Goal: Transaction & Acquisition: Purchase product/service

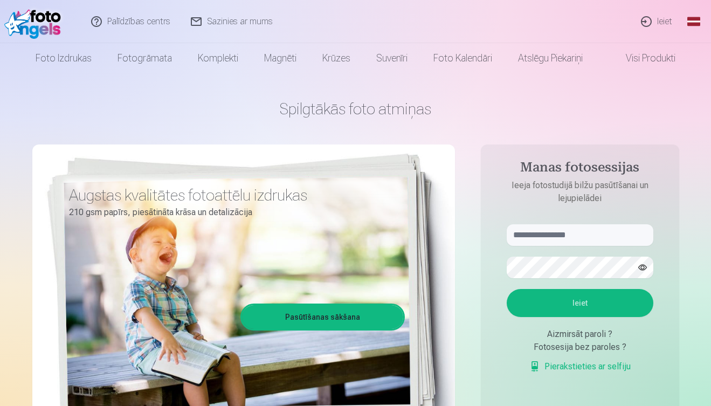
click at [666, 21] on link "Ieiet" at bounding box center [658, 21] width 52 height 43
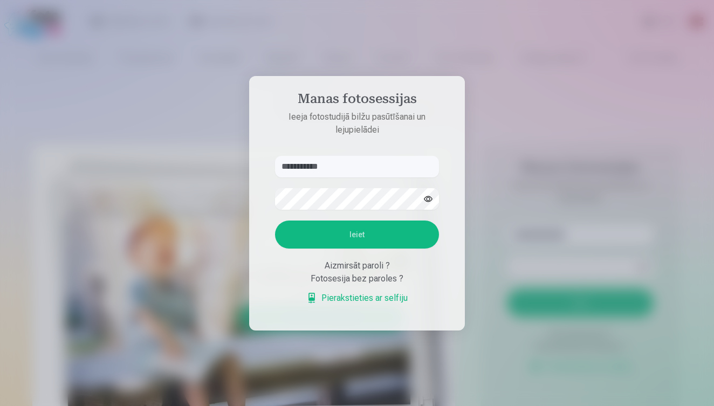
type input "**********"
click at [357, 234] on button "Ieiet" at bounding box center [357, 235] width 164 height 28
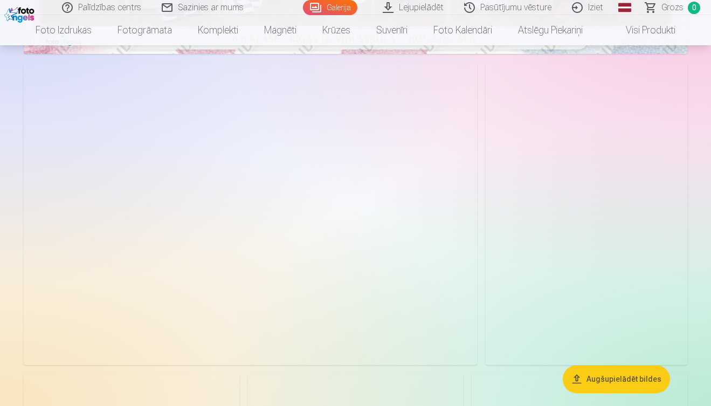
scroll to position [470, 0]
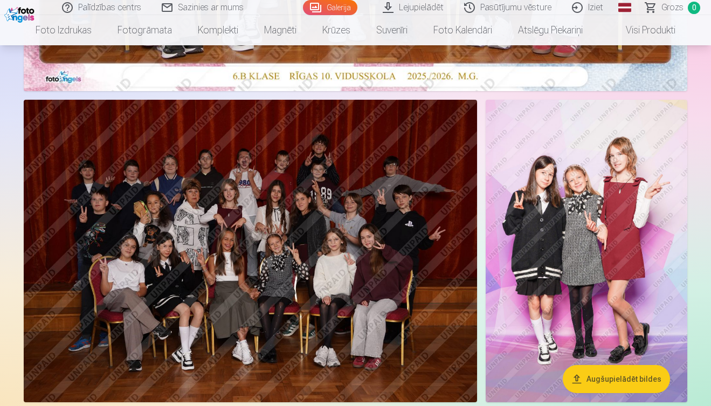
click at [290, 329] on img at bounding box center [251, 251] width 454 height 303
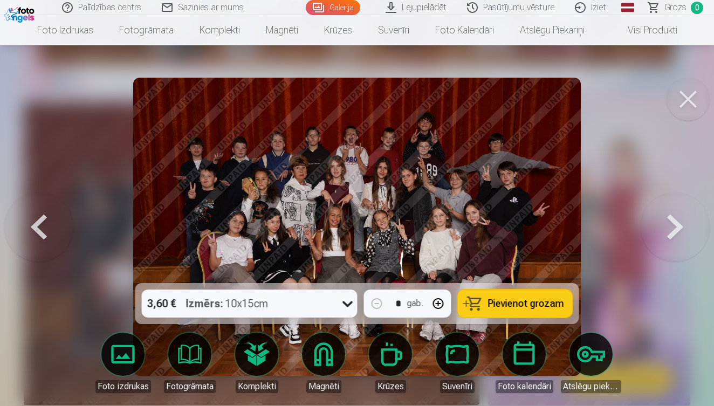
click at [63, 236] on button at bounding box center [38, 226] width 69 height 91
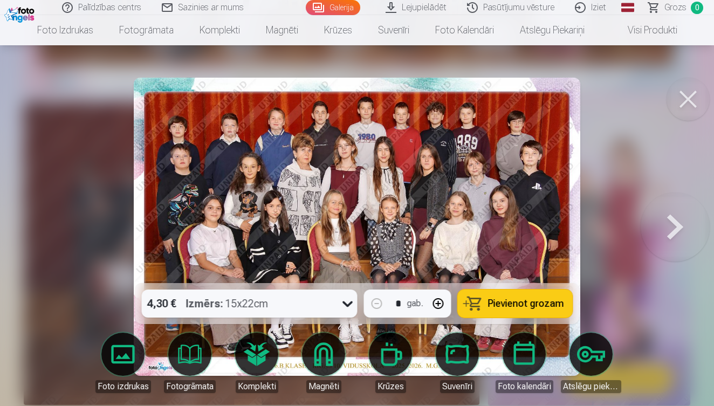
click at [692, 218] on button at bounding box center [675, 226] width 69 height 91
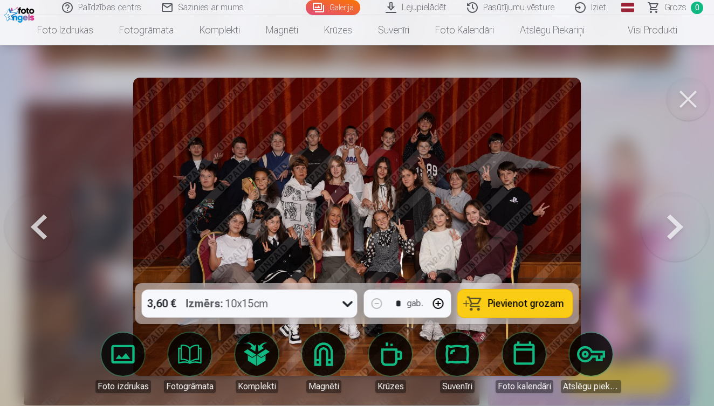
click at [676, 100] on button at bounding box center [688, 99] width 43 height 43
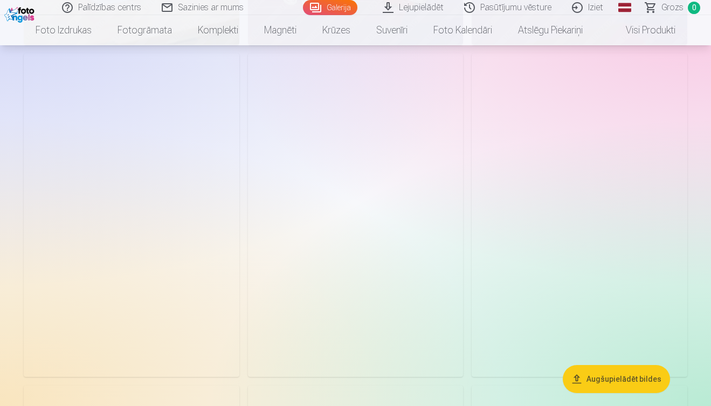
scroll to position [1163, 0]
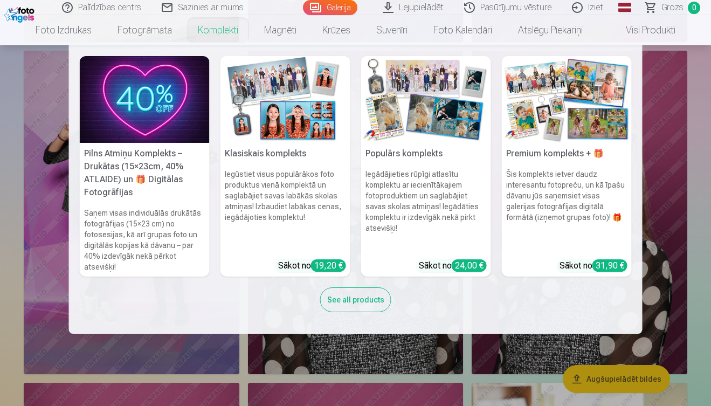
click at [213, 28] on link "Komplekti" at bounding box center [218, 30] width 66 height 30
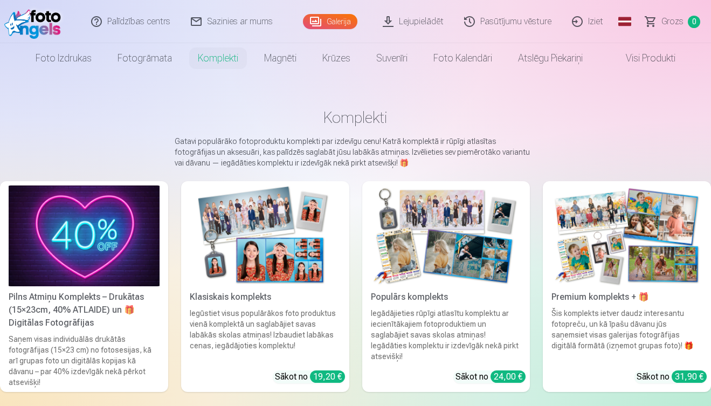
click at [250, 292] on div "Klasiskais komplekts" at bounding box center [266, 297] width 160 height 13
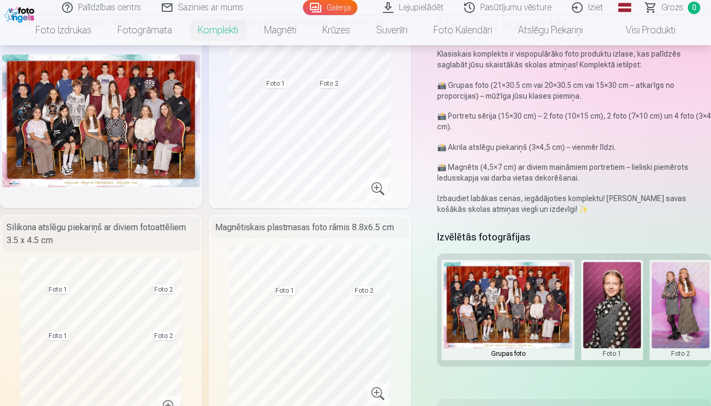
scroll to position [106, 0]
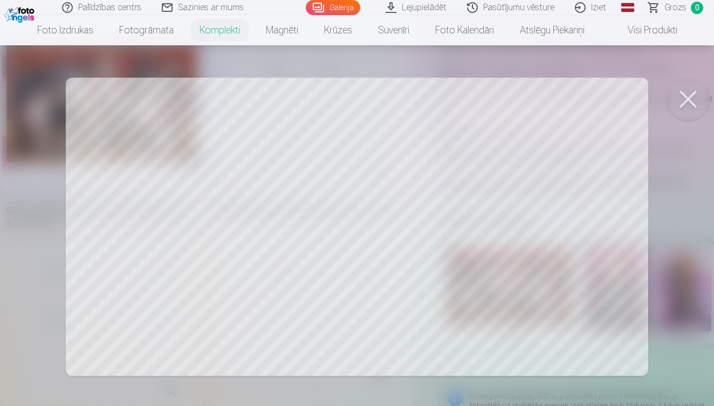
click at [682, 102] on button at bounding box center [688, 99] width 43 height 43
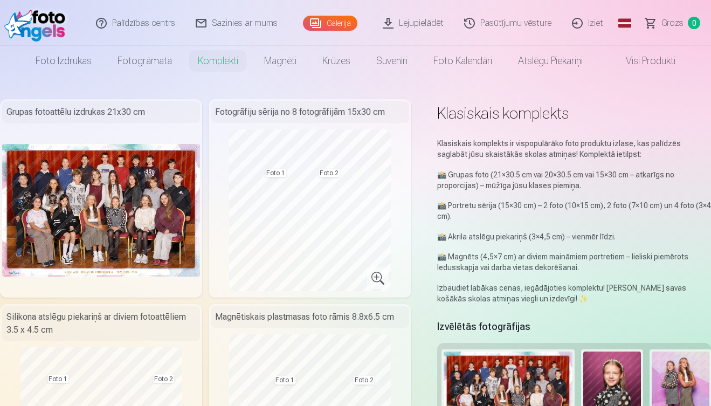
scroll to position [0, 0]
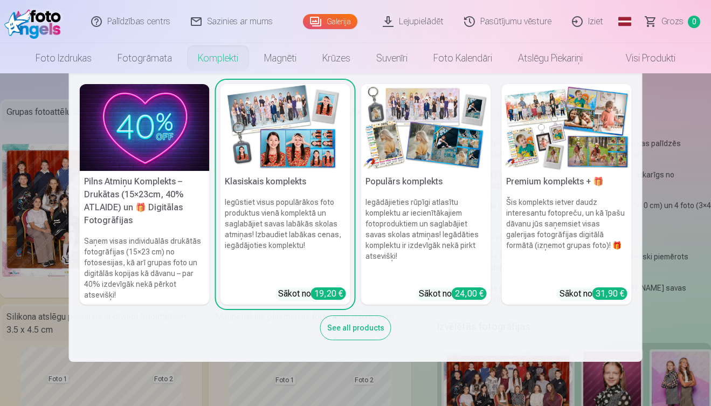
click at [371, 334] on div "See all products" at bounding box center [355, 328] width 71 height 25
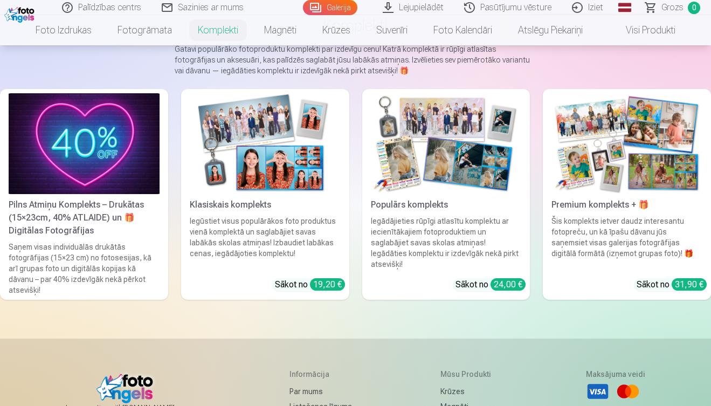
scroll to position [38, 0]
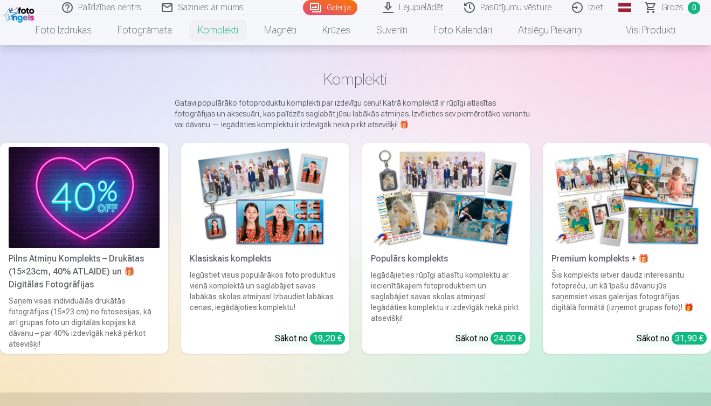
click at [628, 10] on link "Global" at bounding box center [625, 7] width 22 height 15
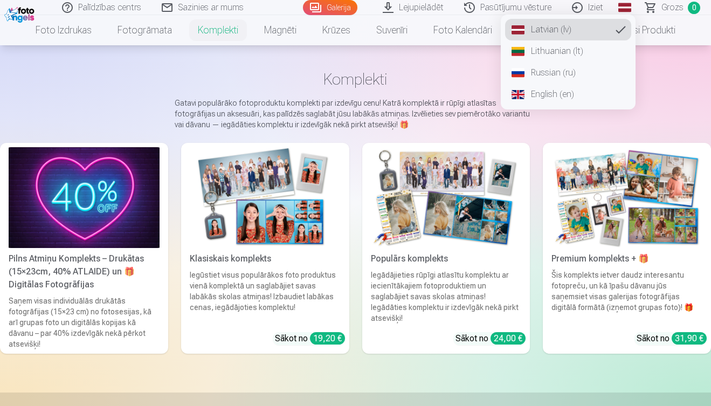
click at [556, 73] on link "Russian (ru)" at bounding box center [568, 73] width 126 height 22
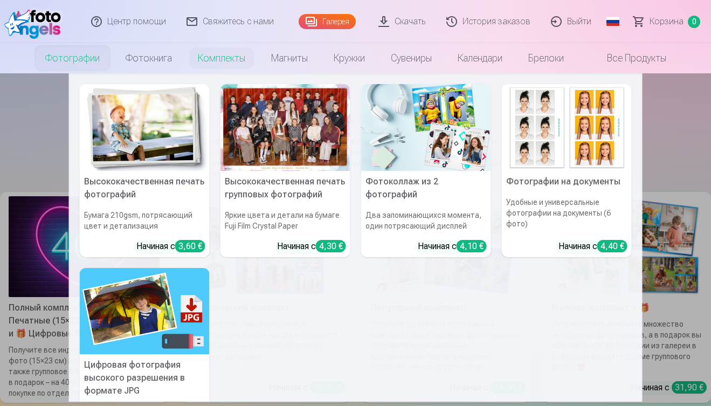
click at [411, 131] on img at bounding box center [426, 127] width 130 height 87
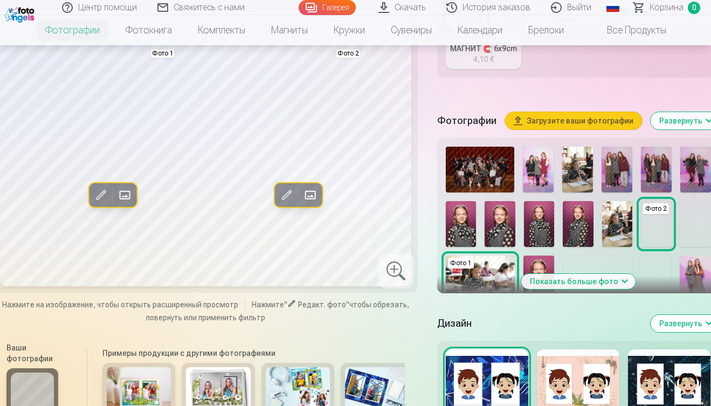
scroll to position [286, 0]
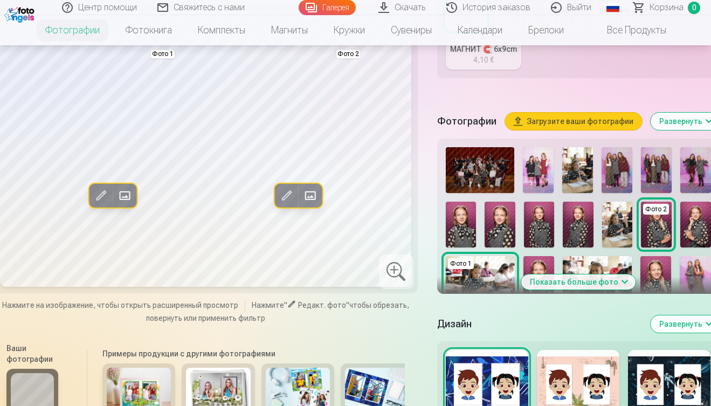
click at [655, 245] on img at bounding box center [656, 225] width 31 height 46
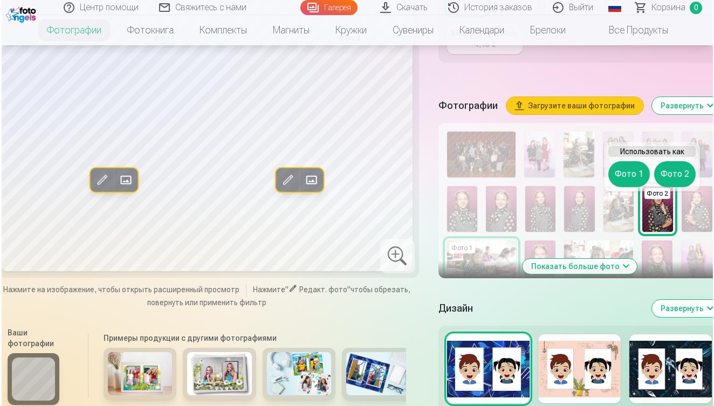
scroll to position [302, 0]
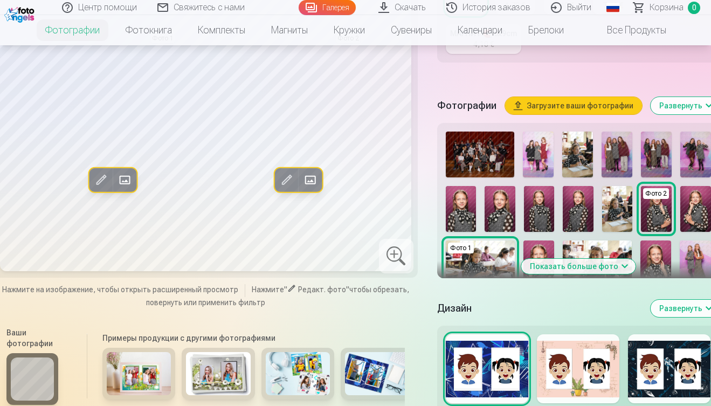
click at [286, 189] on span at bounding box center [286, 180] width 17 height 17
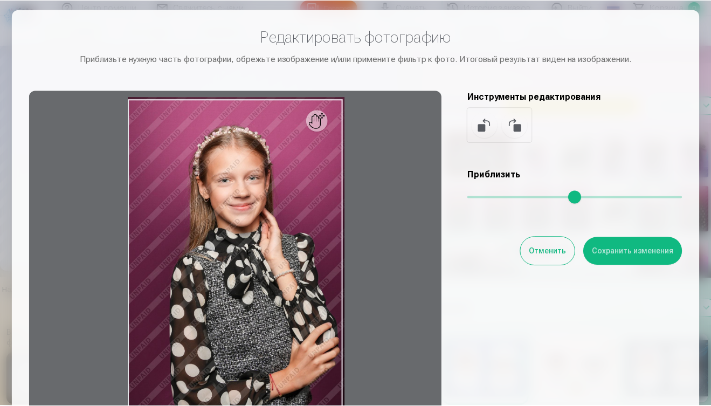
scroll to position [13, 0]
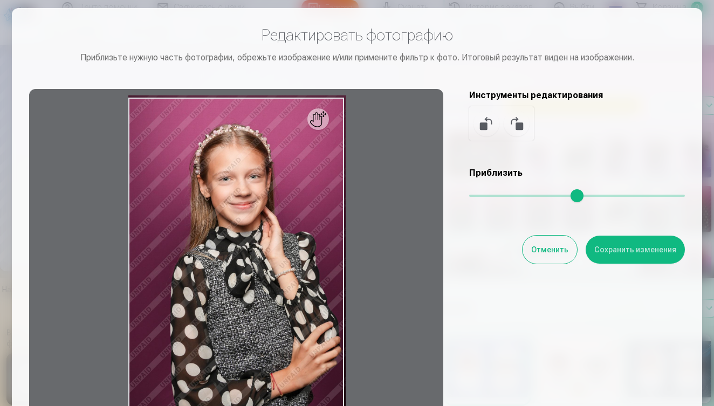
click at [533, 247] on button "Отменить" at bounding box center [550, 250] width 54 height 28
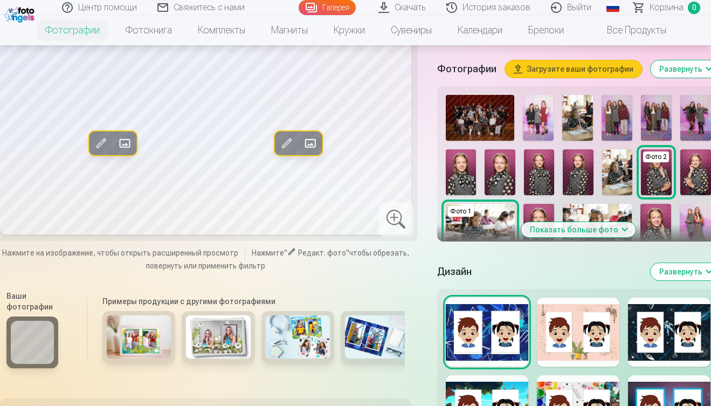
scroll to position [358, 0]
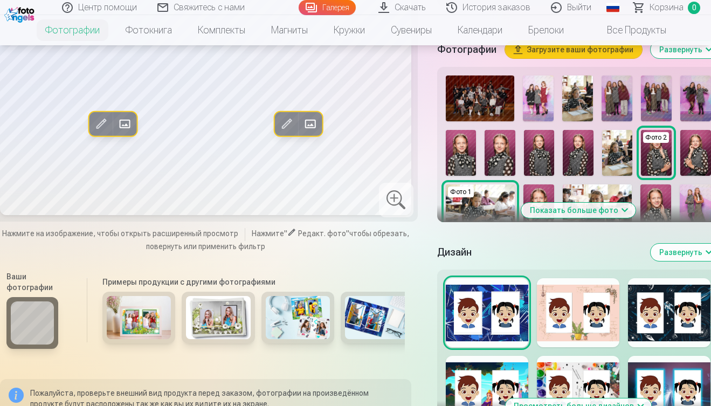
click at [611, 218] on button "Показать больше фото" at bounding box center [579, 210] width 114 height 15
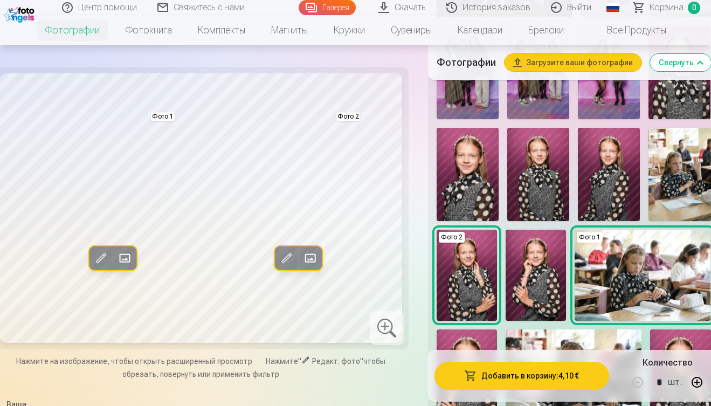
scroll to position [467, 0]
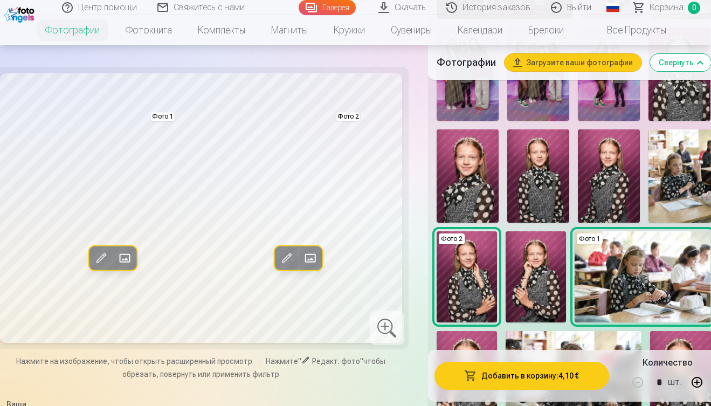
click at [533, 69] on button "Загрузите ваши фотографии" at bounding box center [573, 62] width 137 height 17
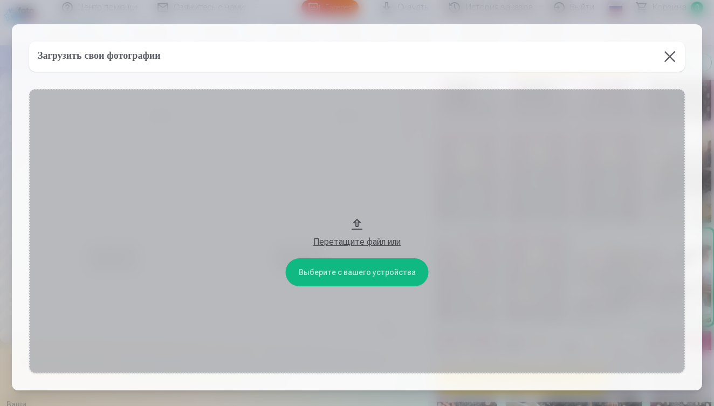
click at [670, 57] on button at bounding box center [670, 57] width 30 height 30
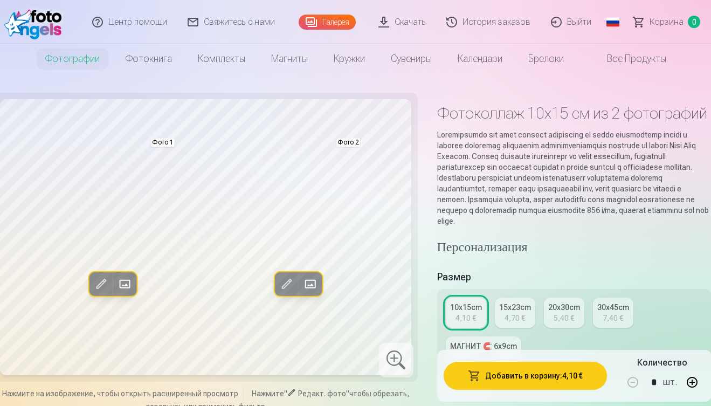
scroll to position [0, 0]
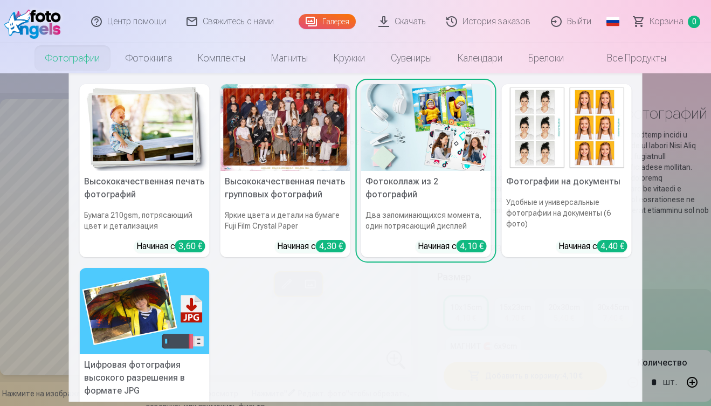
click at [70, 61] on link "Фотографии" at bounding box center [72, 58] width 80 height 30
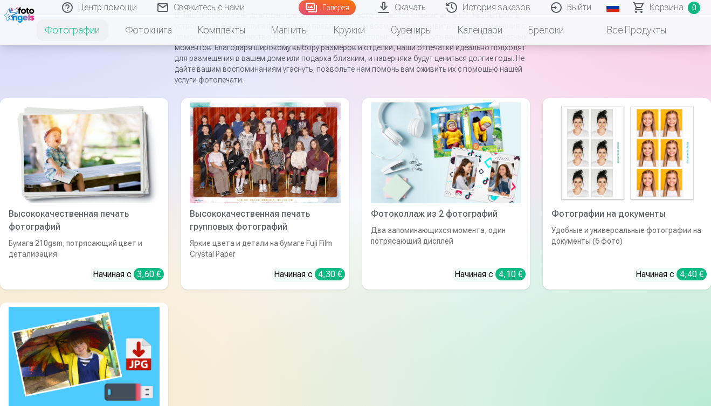
scroll to position [70, 0]
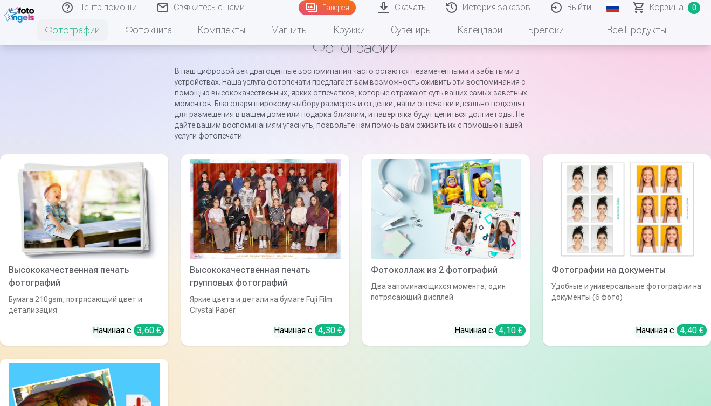
click at [101, 220] on img at bounding box center [84, 209] width 151 height 101
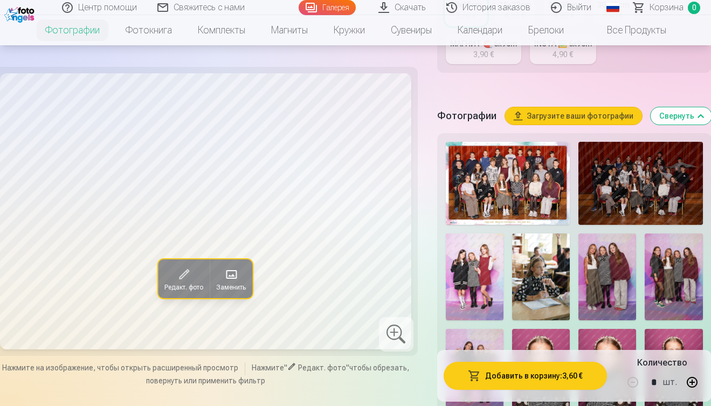
scroll to position [322, 1]
click at [533, 175] on img at bounding box center [508, 183] width 124 height 83
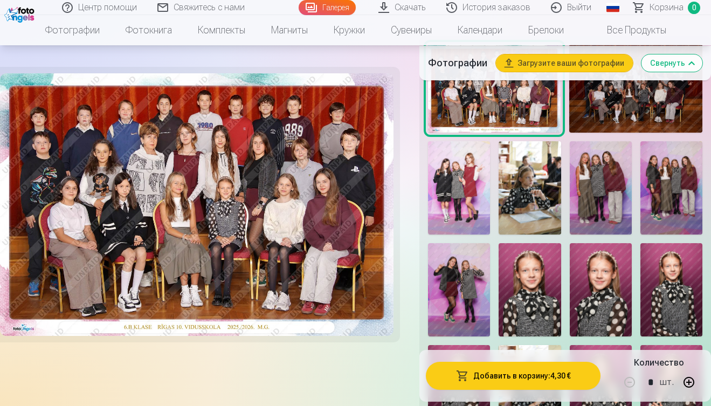
scroll to position [434, 0]
click at [515, 378] on button "Добавить в корзину : 4,30 €" at bounding box center [513, 376] width 175 height 28
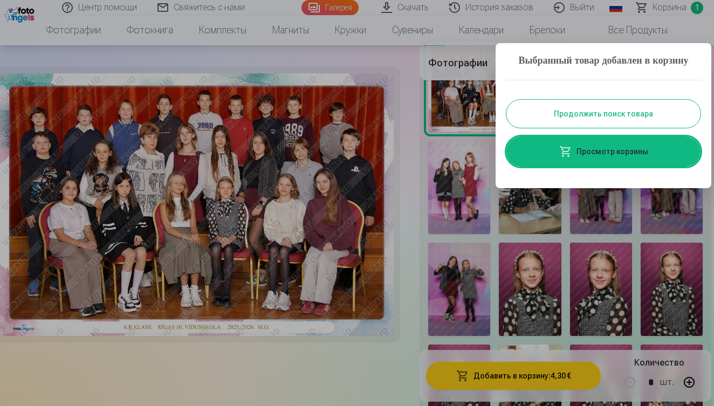
click at [627, 128] on button "Продолжить поиск товара" at bounding box center [603, 114] width 194 height 28
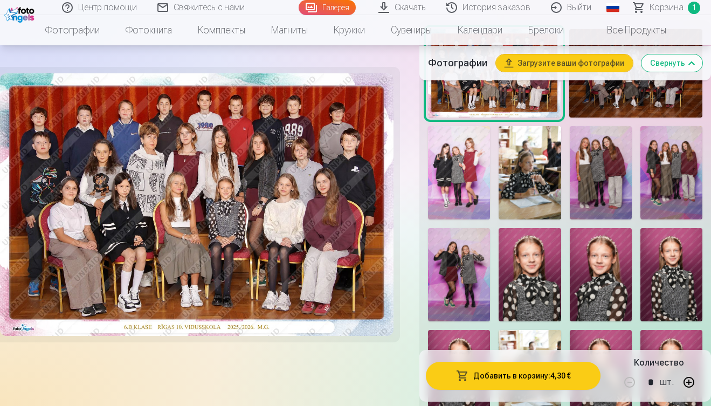
scroll to position [520, 0]
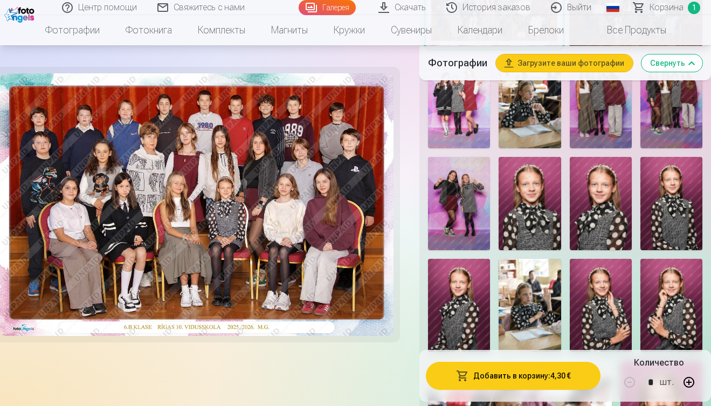
click at [615, 207] on img at bounding box center [601, 203] width 62 height 93
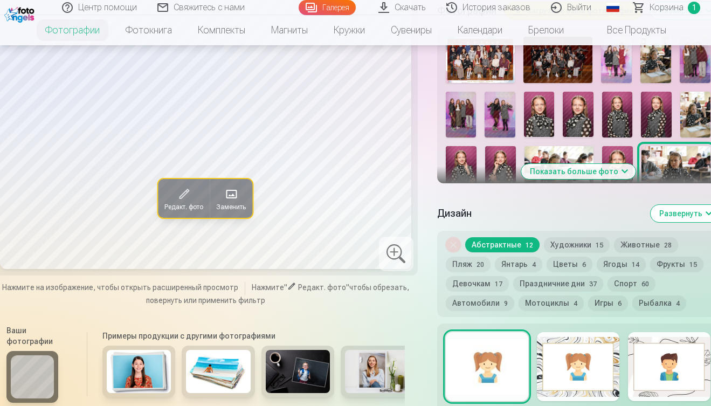
scroll to position [419, 0]
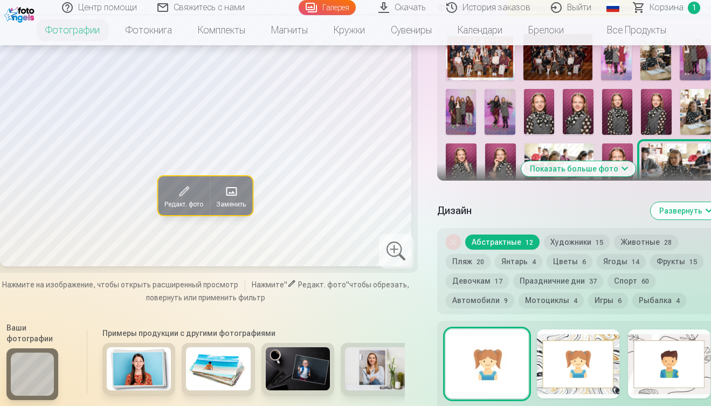
click at [578, 120] on img at bounding box center [578, 112] width 31 height 46
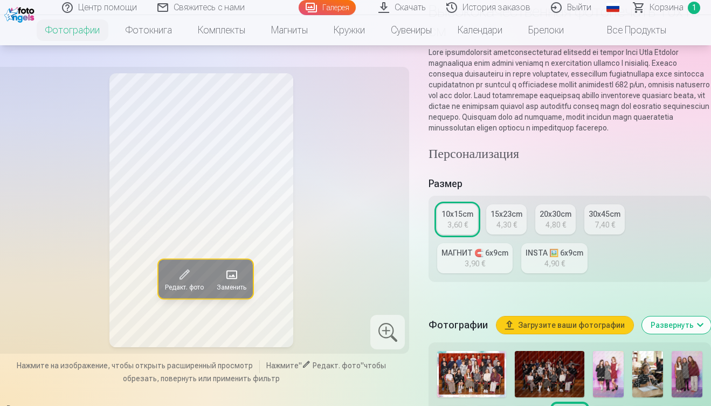
scroll to position [104, 0]
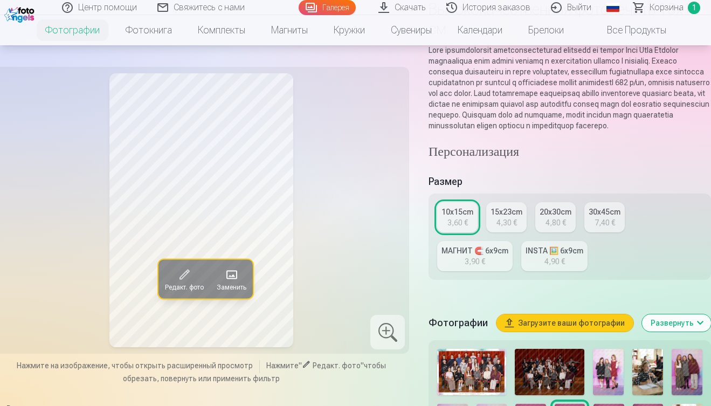
click at [518, 228] on link "15x23cm 4,30 €" at bounding box center [507, 217] width 40 height 30
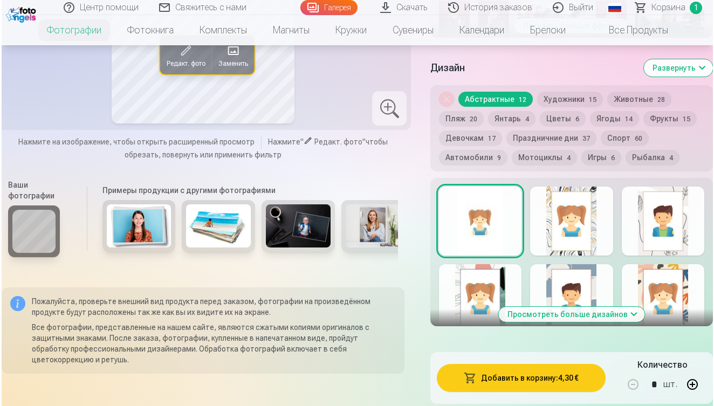
scroll to position [625, 0]
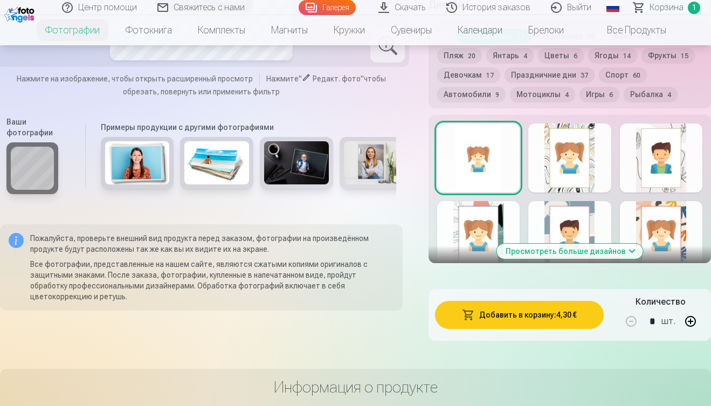
click at [690, 334] on button "button" at bounding box center [691, 322] width 26 height 26
type input "*"
click at [535, 326] on button "Добавить в корзину : 8,60 €" at bounding box center [519, 315] width 169 height 28
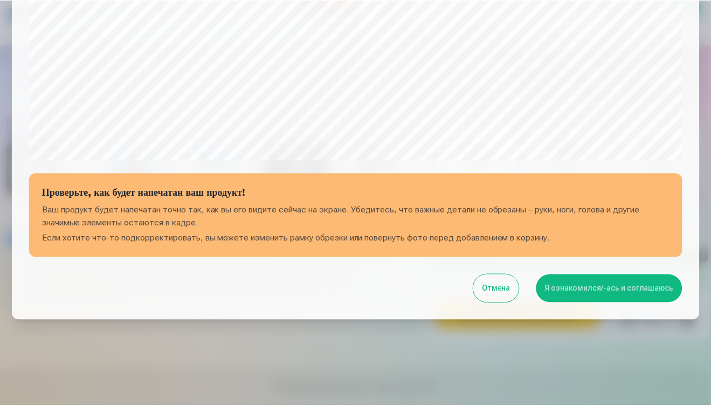
scroll to position [371, 0]
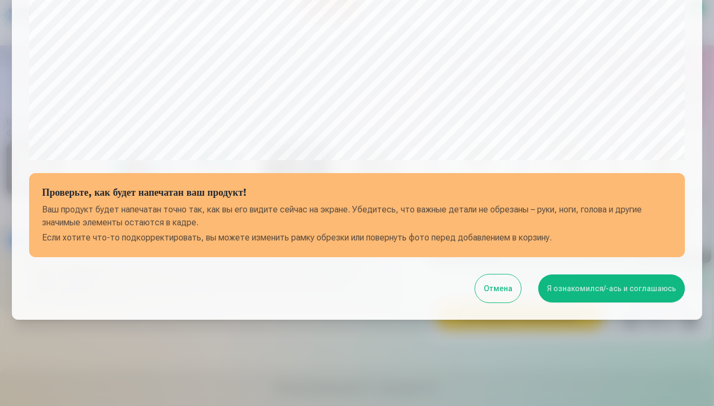
click at [592, 295] on button "Я ознакомился/-ась и соглашаюсь" at bounding box center [611, 289] width 147 height 28
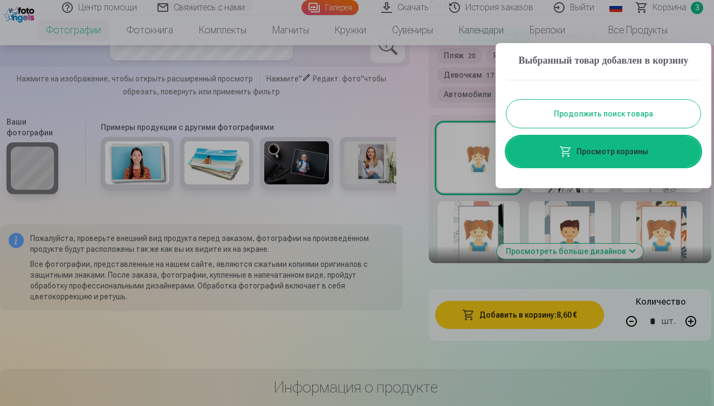
click at [620, 126] on button "Продолжить поиск товара" at bounding box center [603, 114] width 194 height 28
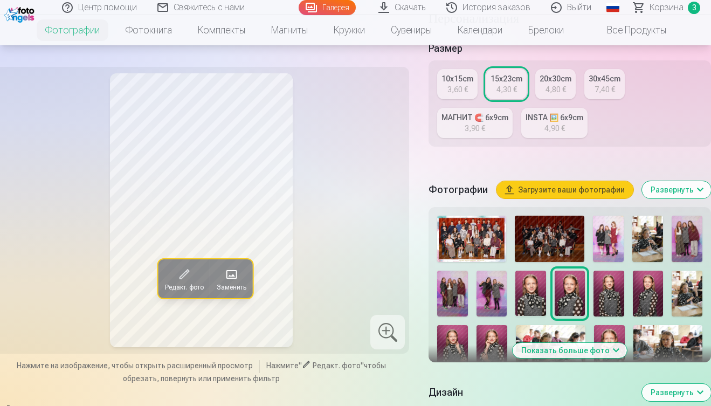
scroll to position [245, 0]
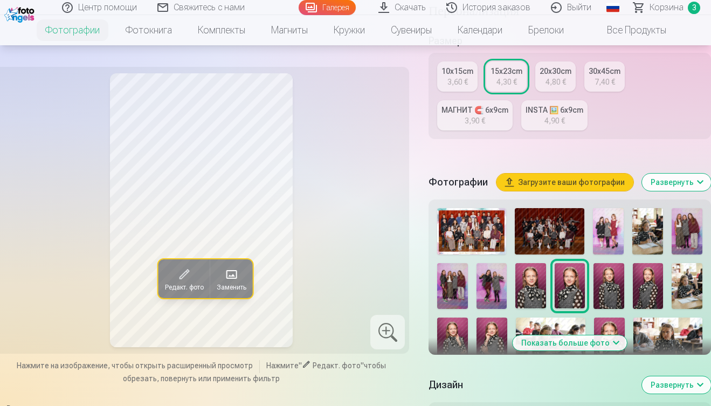
click at [629, 30] on link "Все продукты" at bounding box center [628, 30] width 102 height 30
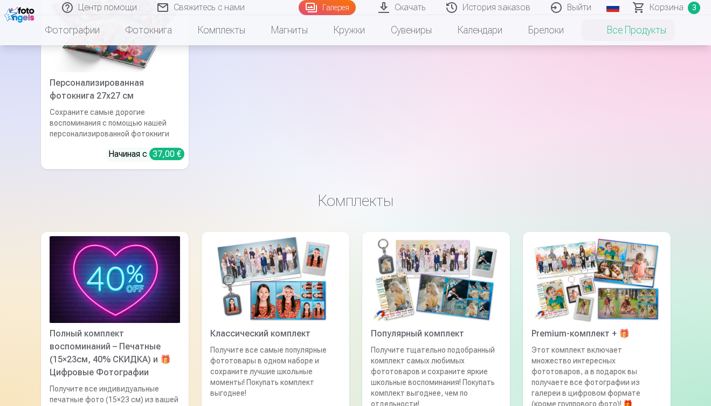
scroll to position [489, 0]
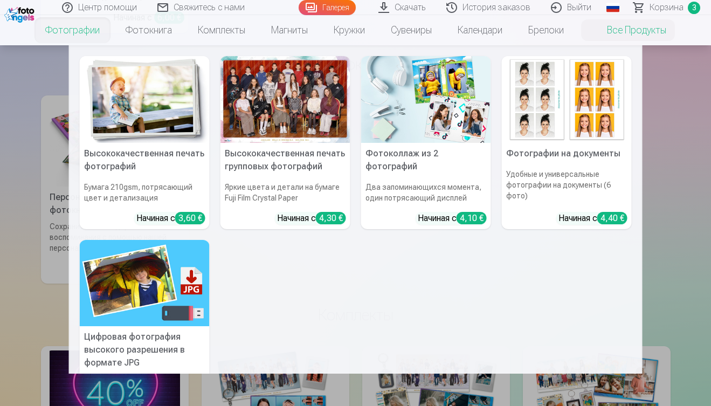
click at [81, 33] on link "Фотографии" at bounding box center [72, 30] width 80 height 30
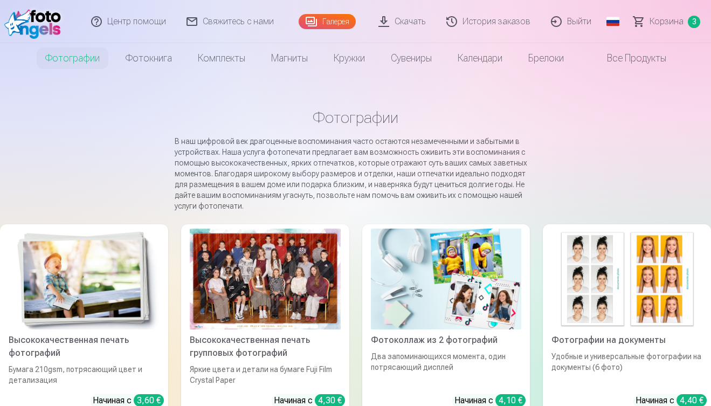
click at [18, 23] on img at bounding box center [35, 21] width 62 height 35
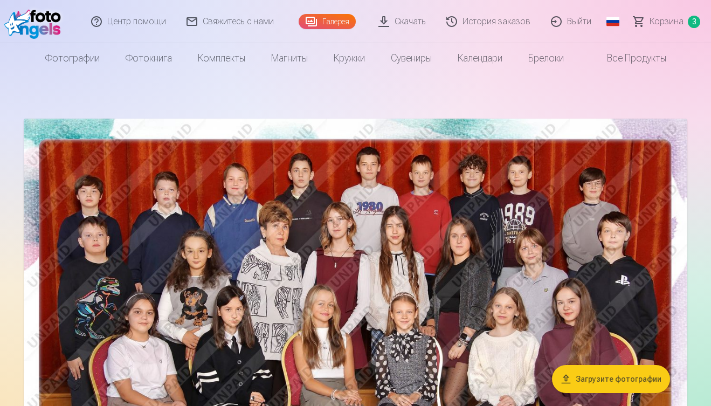
click at [621, 61] on link "Все продукты" at bounding box center [628, 58] width 102 height 30
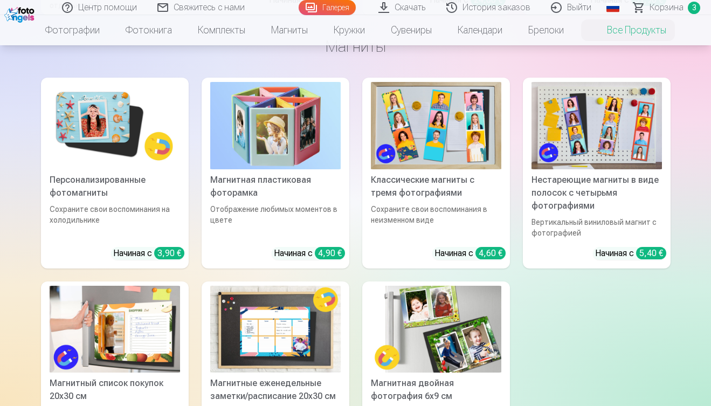
scroll to position [1032, 0]
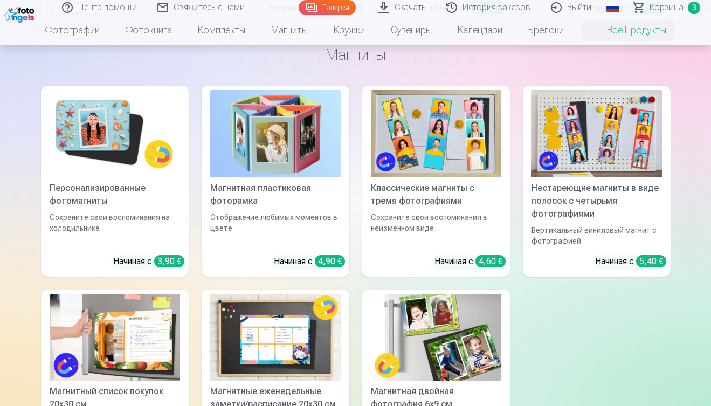
click at [112, 144] on img at bounding box center [115, 133] width 131 height 87
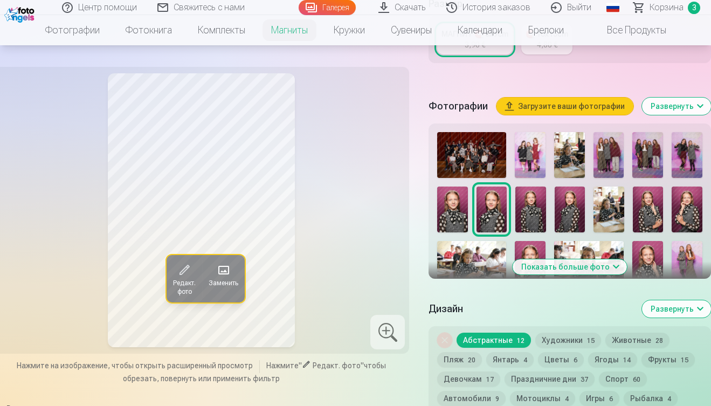
scroll to position [328, 0]
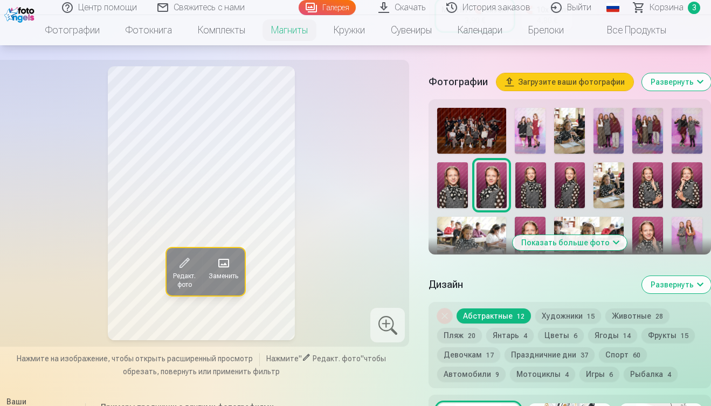
click at [650, 154] on img at bounding box center [648, 131] width 31 height 46
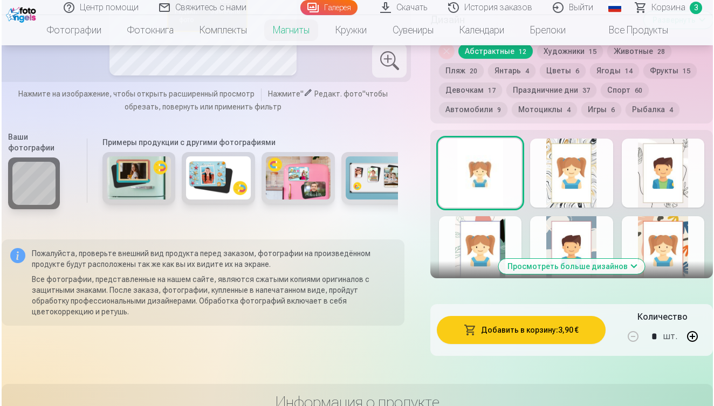
scroll to position [621, 0]
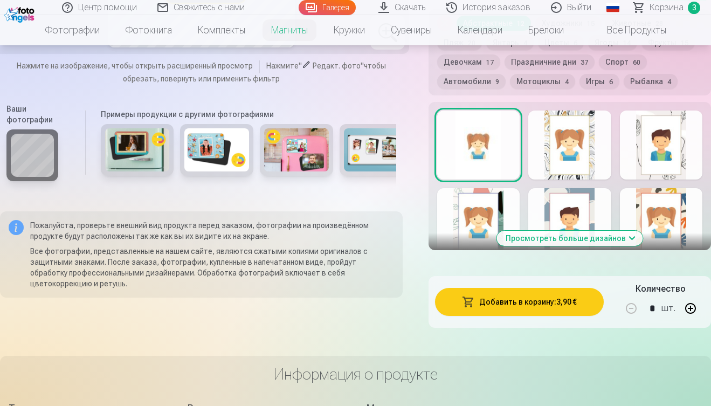
click at [550, 316] on button "Добавить в корзину : 3,90 €" at bounding box center [519, 302] width 169 height 28
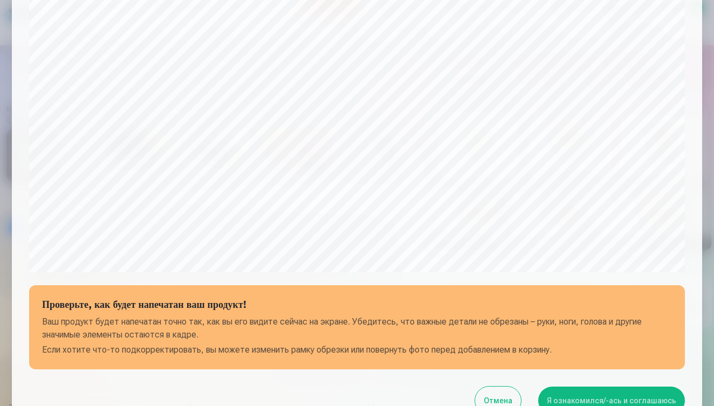
scroll to position [291, 0]
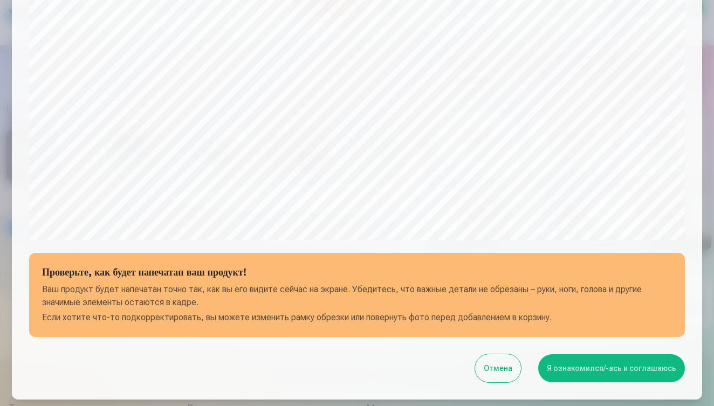
click at [637, 371] on button "Я ознакомился/-ась и соглашаюсь" at bounding box center [611, 368] width 147 height 28
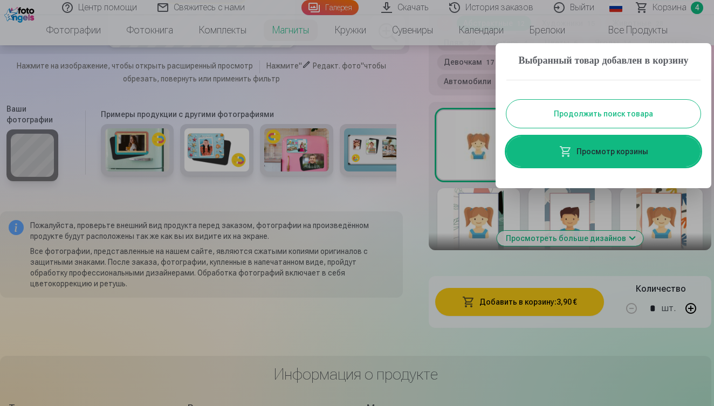
click at [602, 165] on link "Просмотр корзины" at bounding box center [603, 151] width 194 height 30
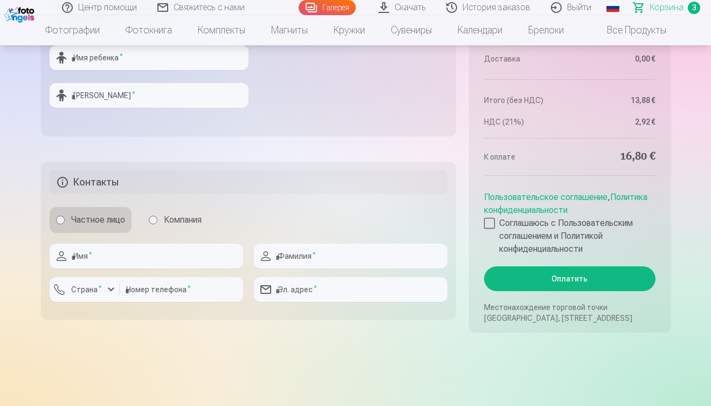
scroll to position [757, 0]
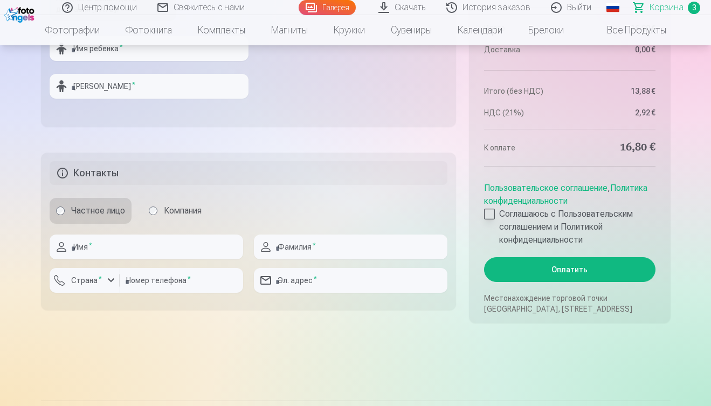
click at [484, 216] on label "Соглашаюсь с Пользовательским соглашением и Политикой конфиденциальности" at bounding box center [569, 227] width 171 height 39
type input "*"
type input "******"
type input "********"
click at [93, 282] on label "Страна *" at bounding box center [86, 280] width 39 height 11
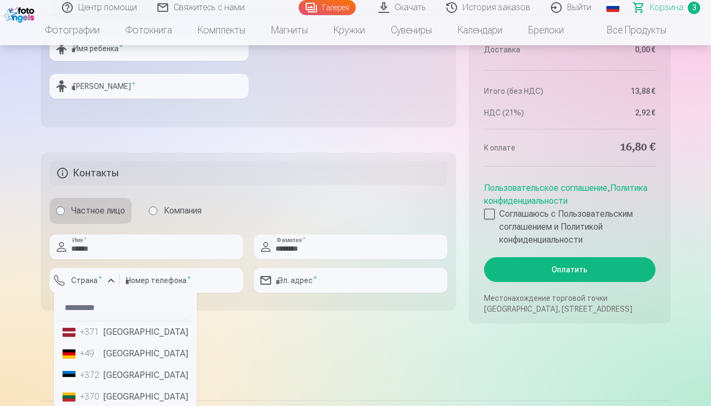
click at [113, 327] on li "+371 [GEOGRAPHIC_DATA]" at bounding box center [125, 332] width 134 height 22
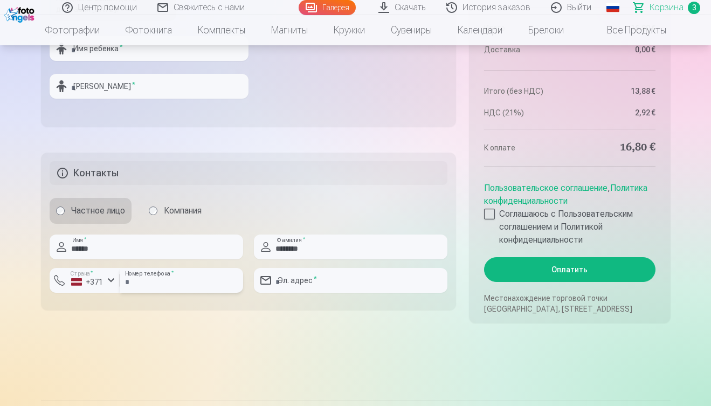
click at [184, 282] on input "number" at bounding box center [182, 280] width 124 height 25
type input "********"
click at [331, 264] on div at bounding box center [351, 263] width 194 height 9
type input "**********"
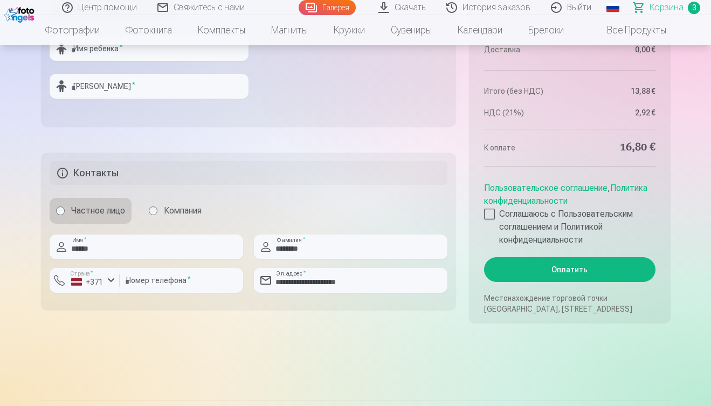
click at [589, 271] on button "Оплатить" at bounding box center [569, 269] width 171 height 25
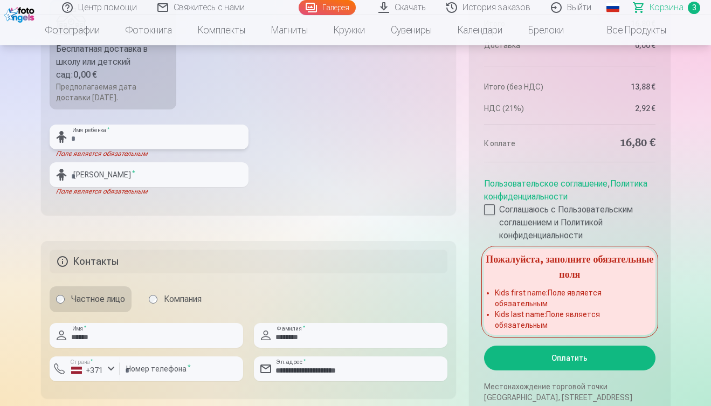
scroll to position [604, 0]
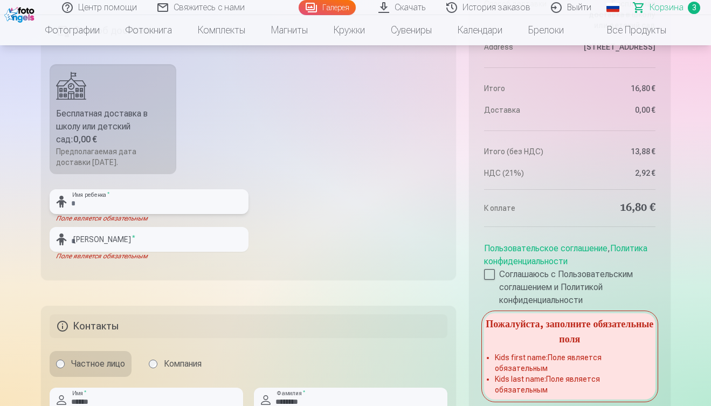
click at [138, 203] on input "text" at bounding box center [149, 201] width 199 height 25
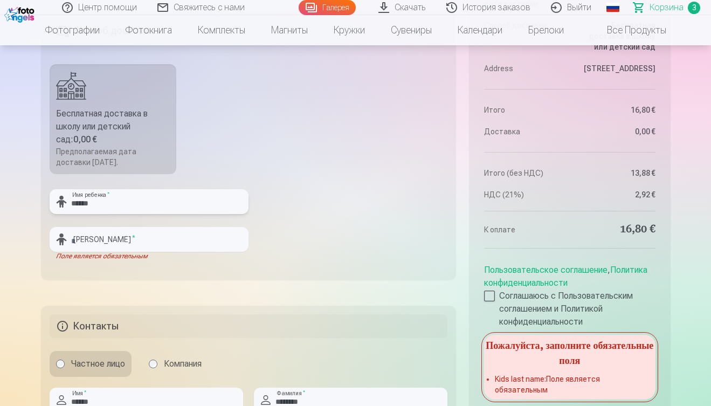
type input "******"
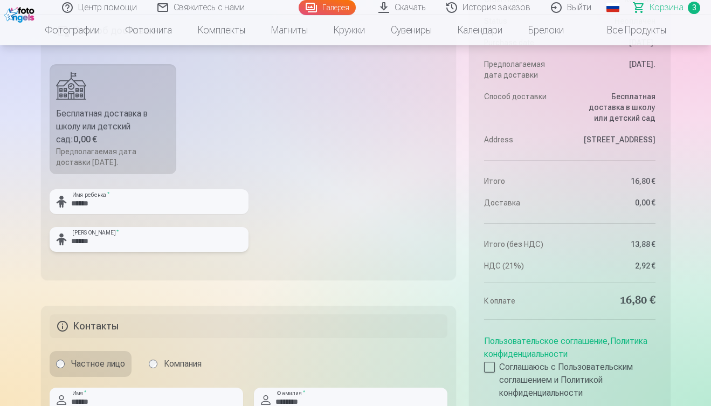
type input "******"
click at [320, 152] on fieldset "Способ доставки Бесплатная доставка в школу или детский сад : 0,00 € Предполага…" at bounding box center [249, 145] width 416 height 270
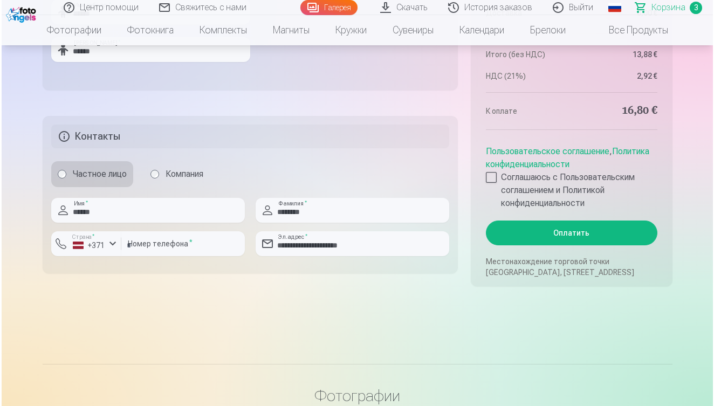
scroll to position [758, 0]
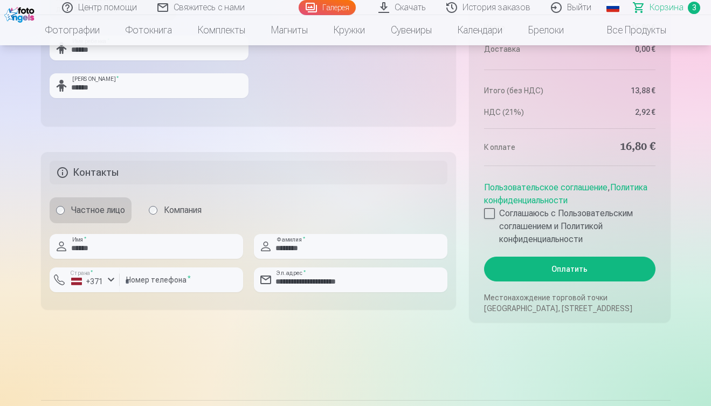
click at [587, 267] on button "Оплатить" at bounding box center [569, 269] width 171 height 25
